Goal: Use online tool/utility: Utilize a website feature to perform a specific function

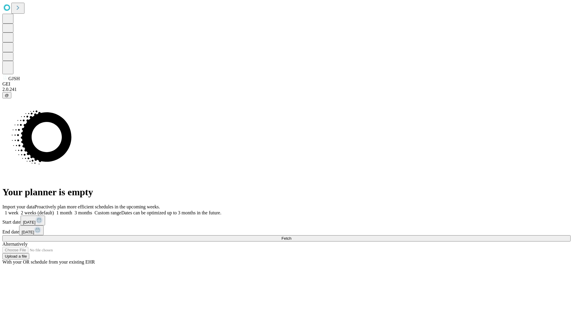
click at [291, 236] on span "Fetch" at bounding box center [287, 238] width 10 height 4
